Goal: Information Seeking & Learning: Learn about a topic

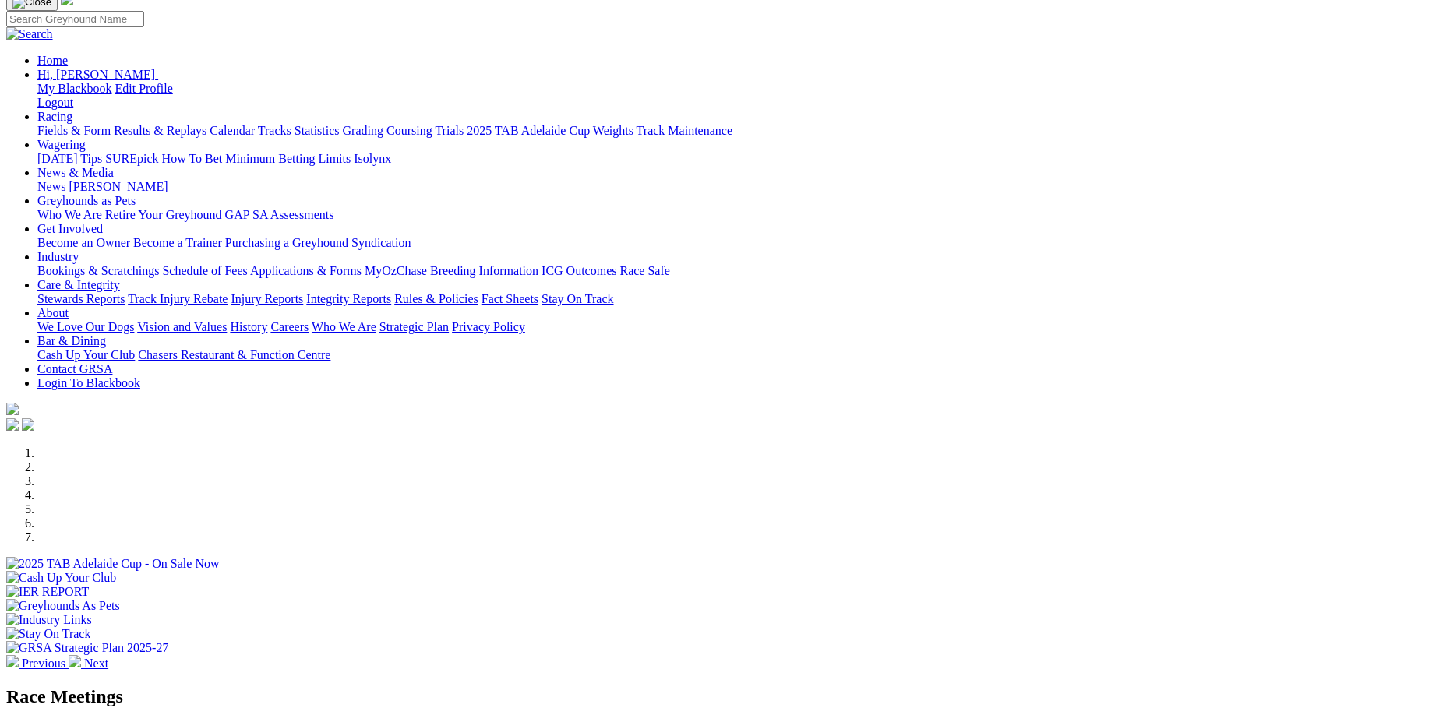
scroll to position [41, 0]
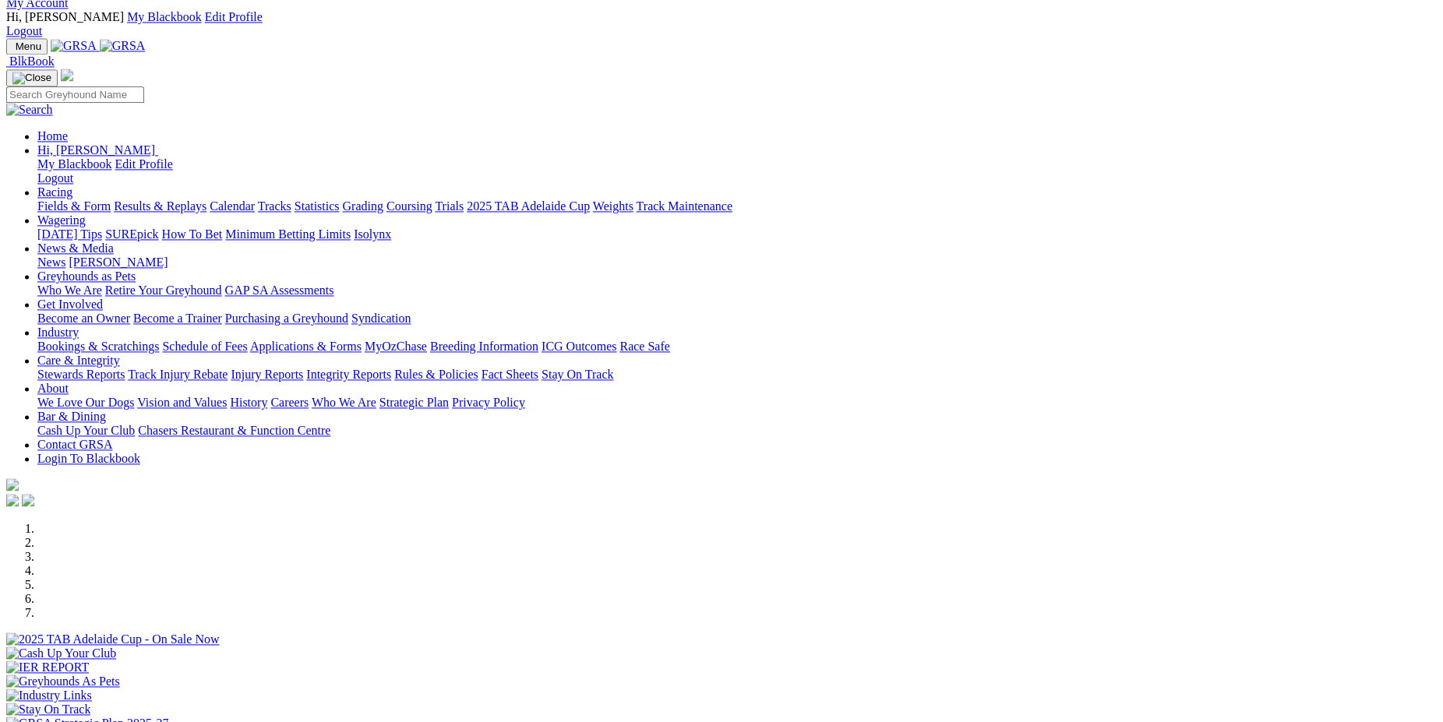
click at [72, 185] on link "Racing" at bounding box center [54, 191] width 35 height 13
click at [206, 199] on link "Results & Replays" at bounding box center [160, 205] width 93 height 13
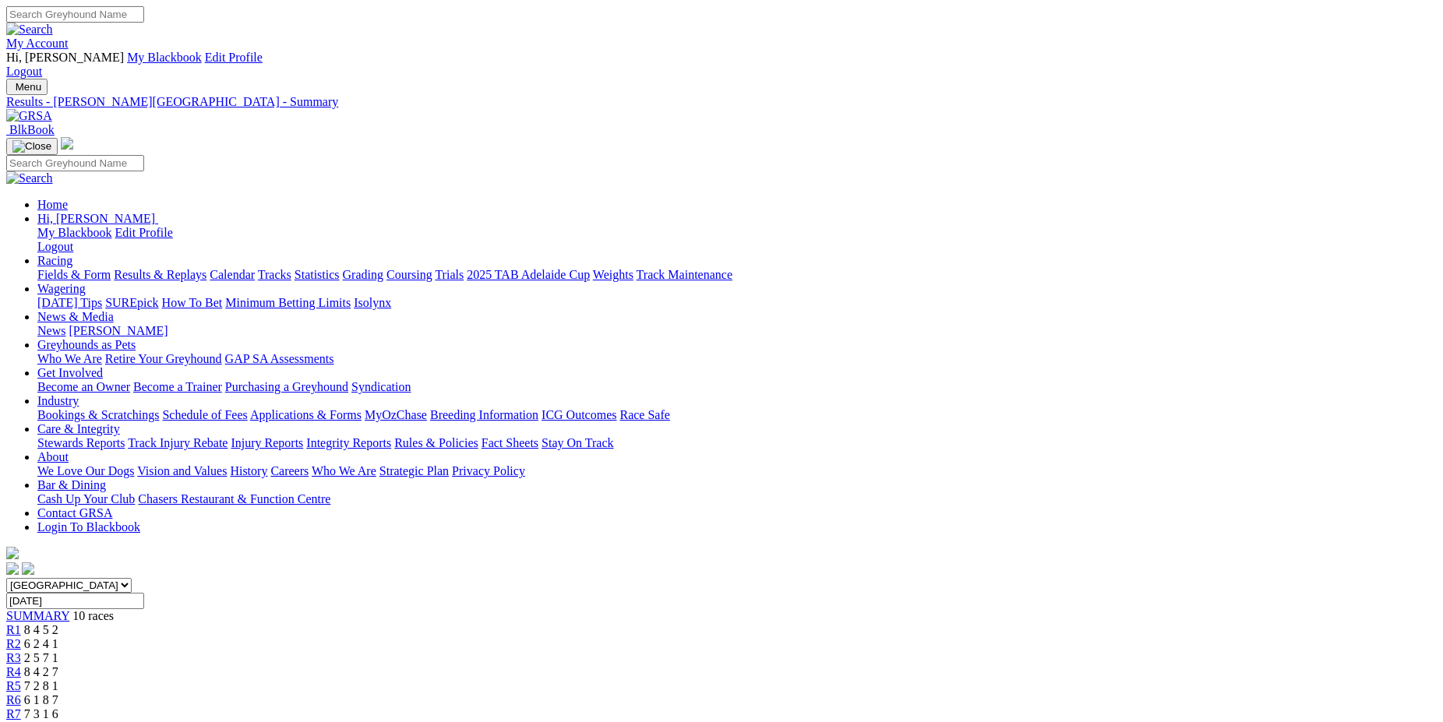
click at [340, 268] on link "Statistics" at bounding box center [317, 274] width 45 height 13
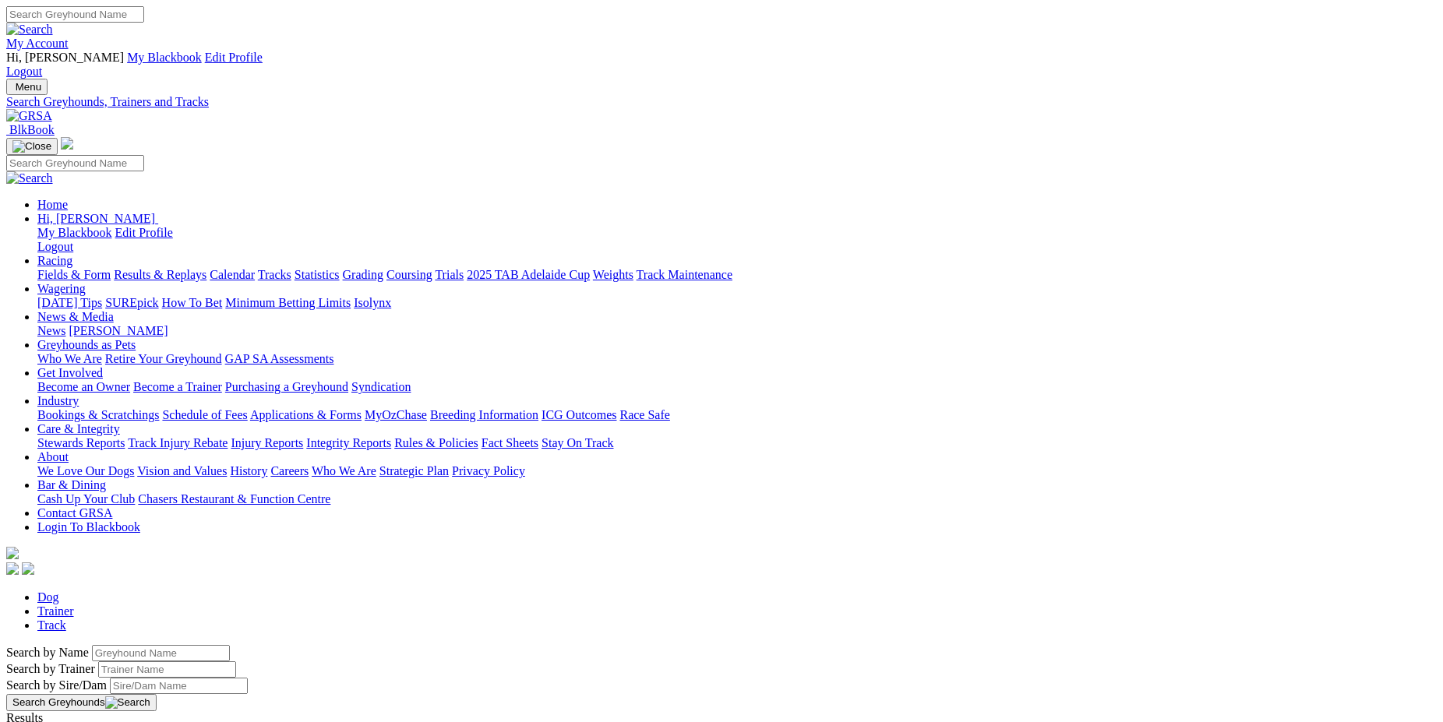
click at [236, 661] on input "Search by Trainer name" at bounding box center [167, 669] width 138 height 16
type input "[PERSON_NAME]"
click at [74, 605] on link "Trainer" at bounding box center [55, 611] width 37 height 13
type input "judi hurley"
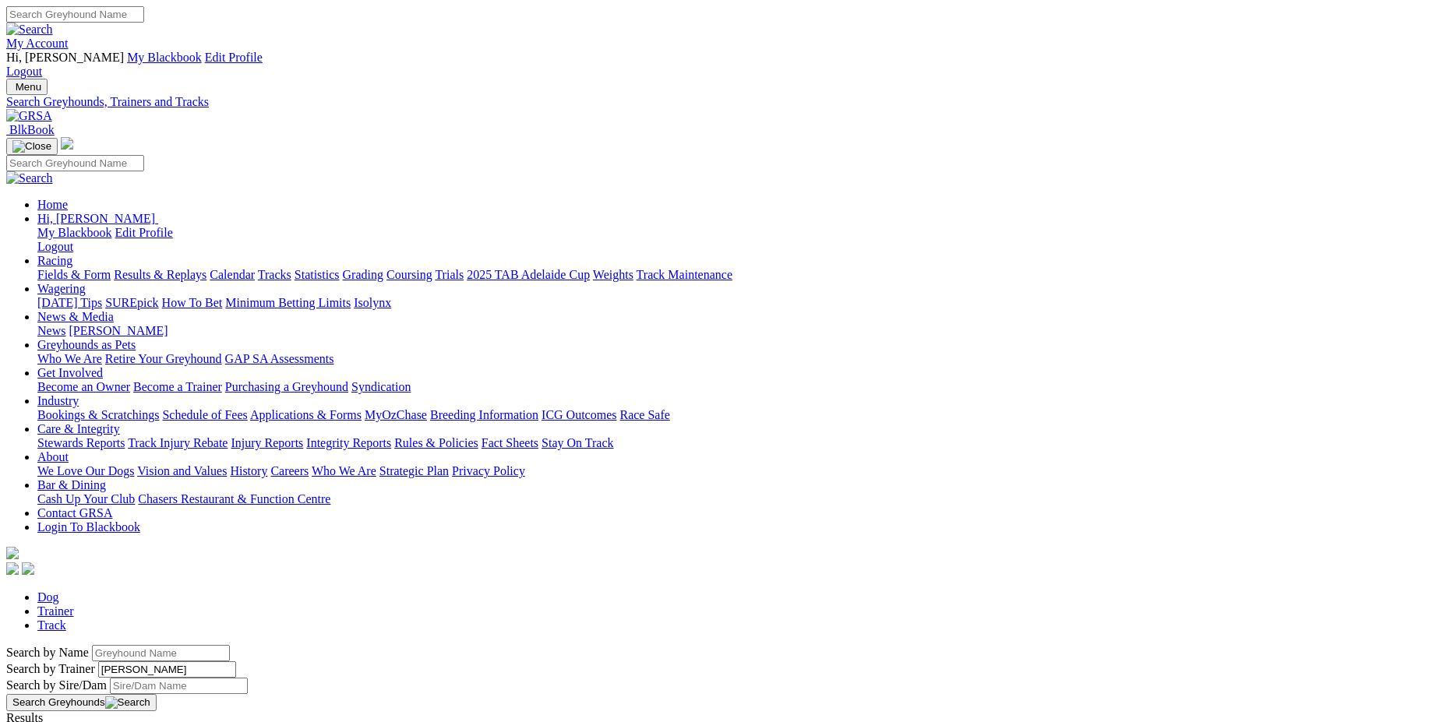
drag, startPoint x: 289, startPoint y: 263, endPoint x: 176, endPoint y: 255, distance: 113.3
type input "[PERSON_NAME]"
click at [111, 268] on link "Fields & Form" at bounding box center [73, 274] width 73 height 13
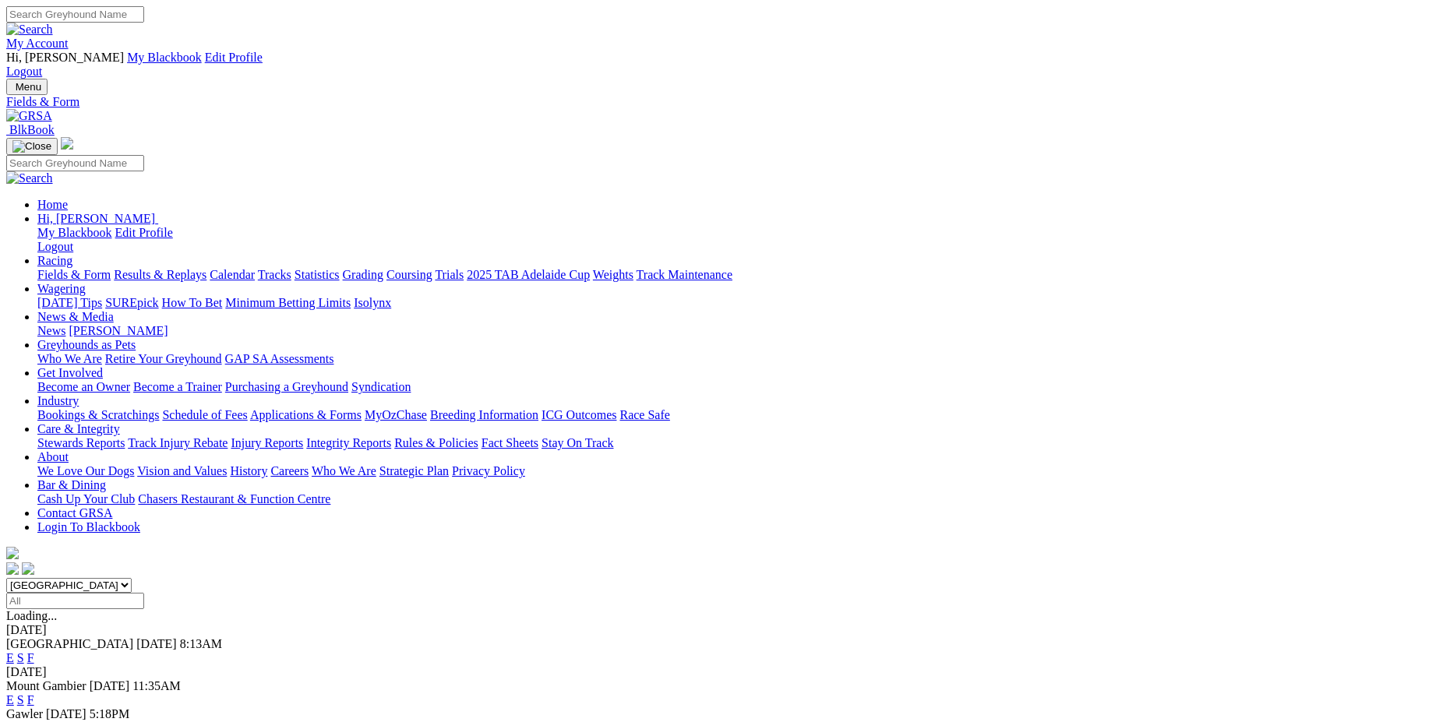
click at [34, 651] on link "F" at bounding box center [30, 657] width 7 height 13
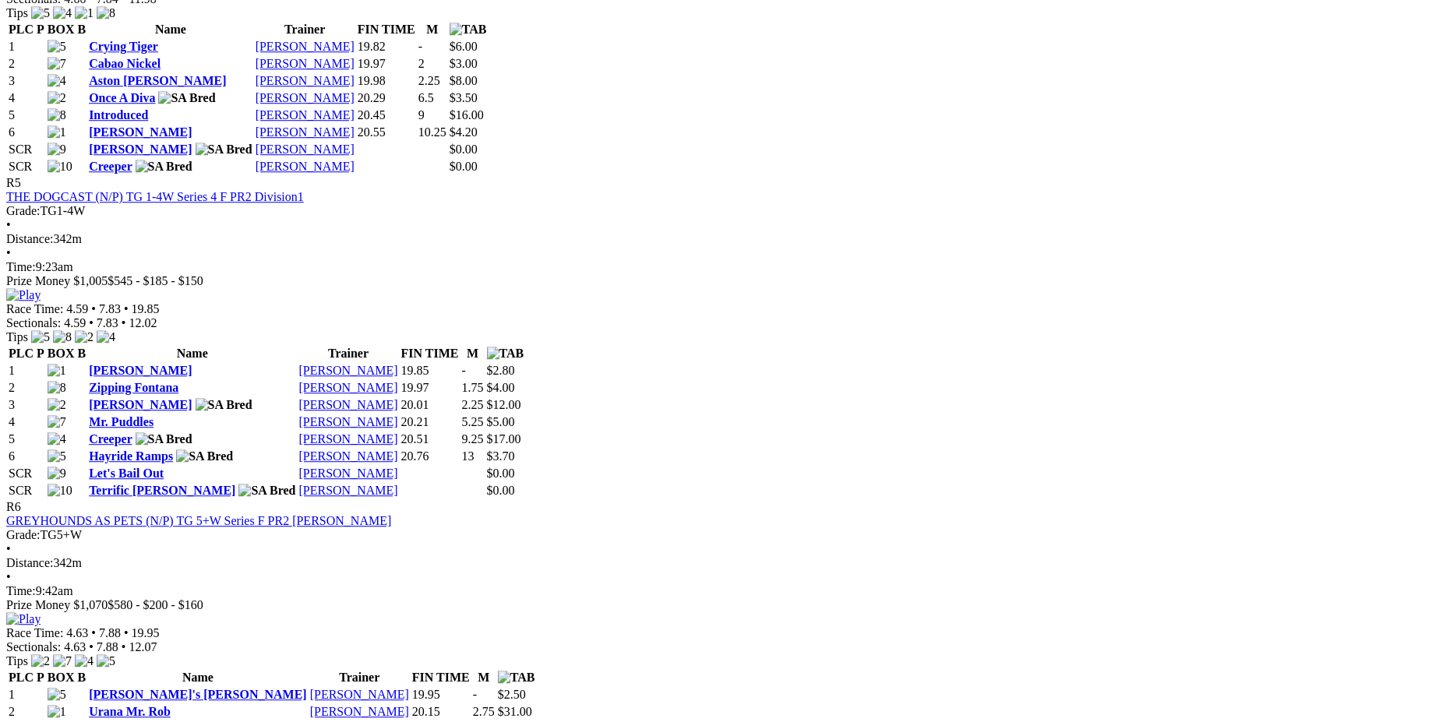
scroll to position [2035, 0]
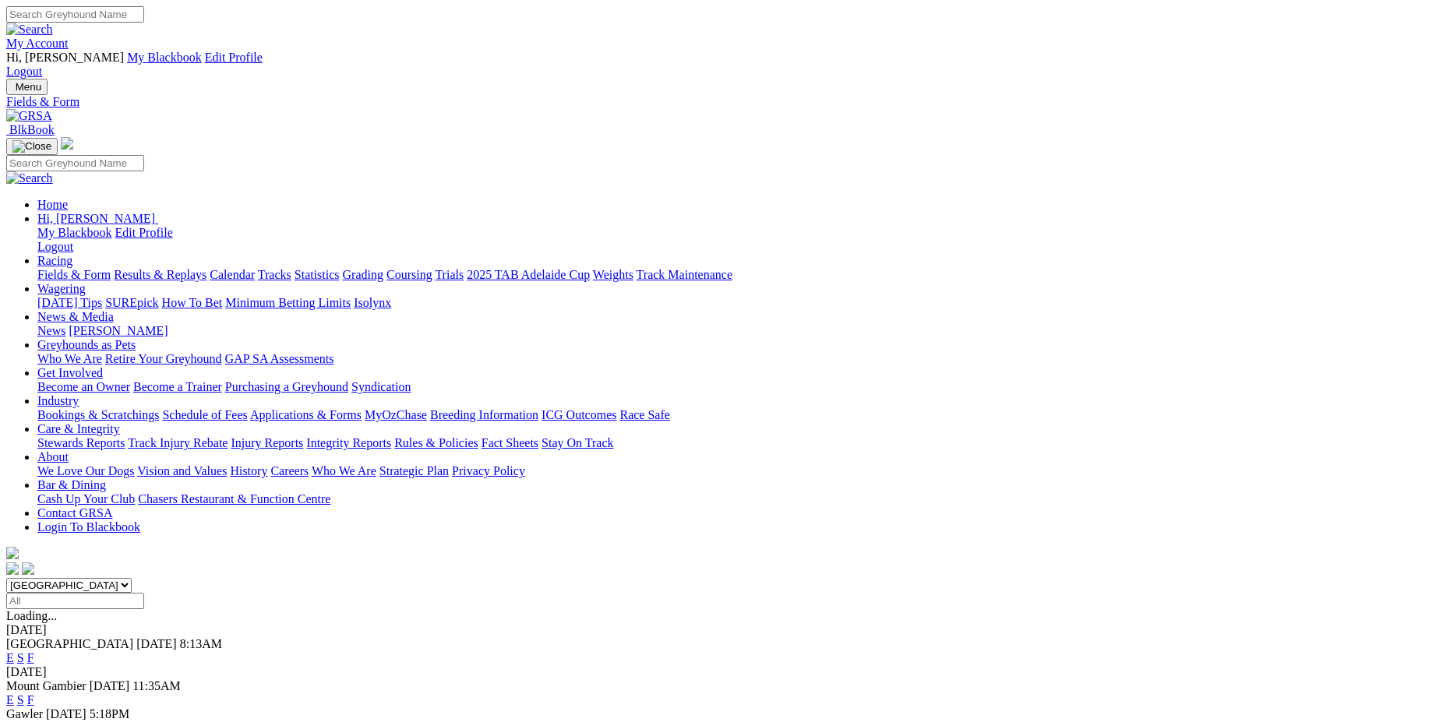
click at [34, 721] on link "F" at bounding box center [30, 727] width 7 height 13
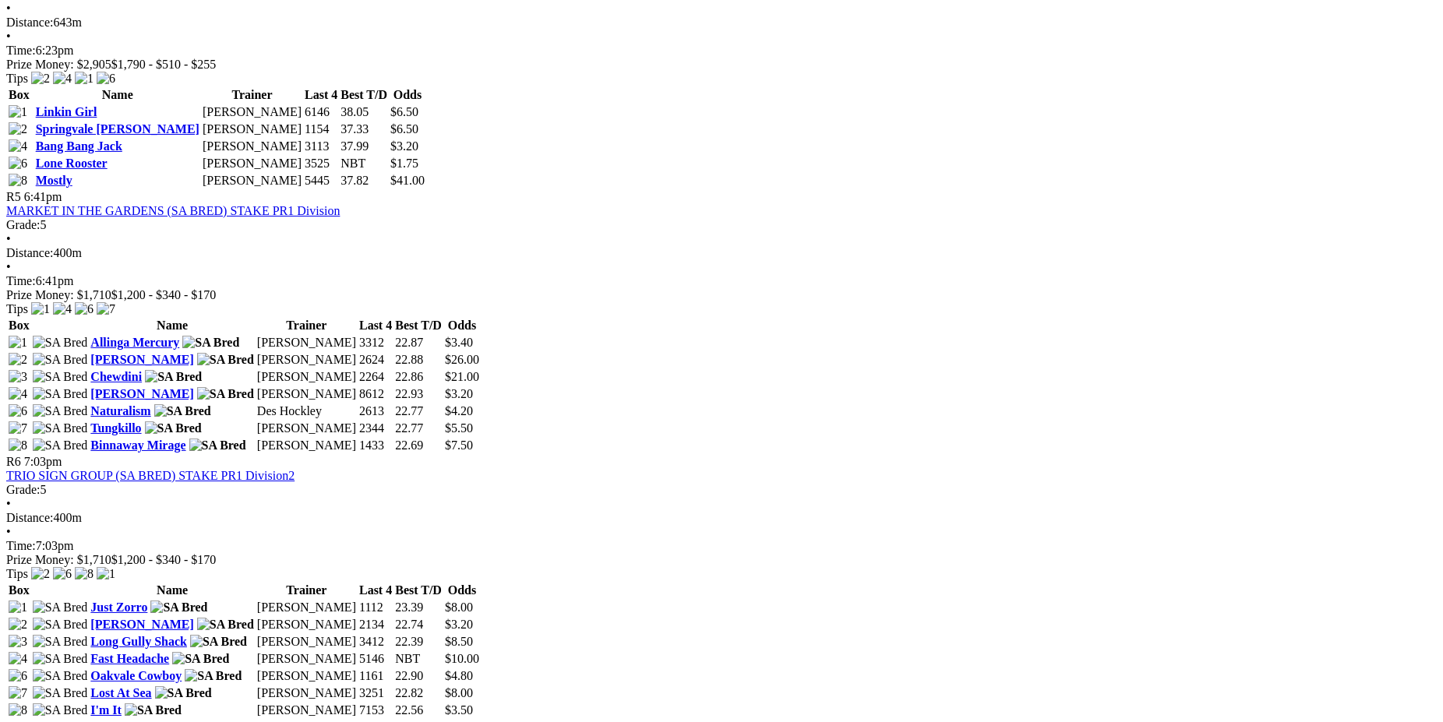
scroll to position [1633, 0]
